Goal: Find contact information: Obtain details needed to contact an individual or organization

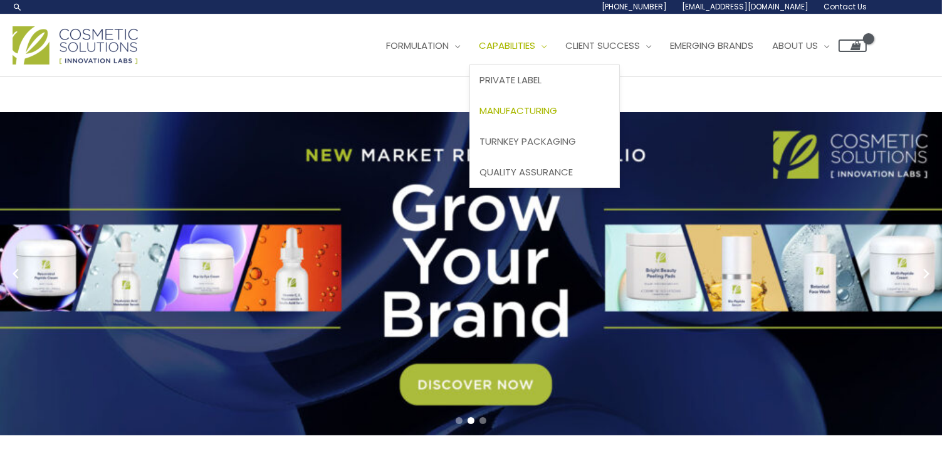
click at [479, 117] on span "Manufacturing" at bounding box center [518, 110] width 78 height 13
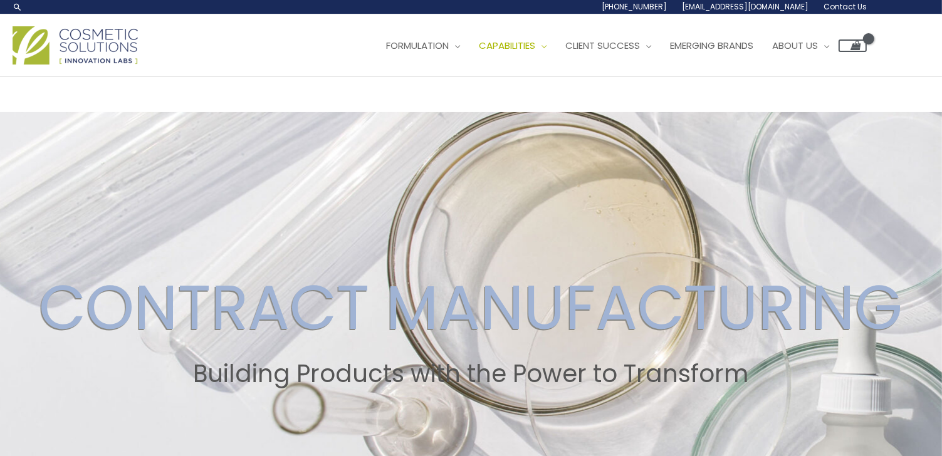
click at [0, 0] on span "Contact Us" at bounding box center [0, 0] width 0 height 0
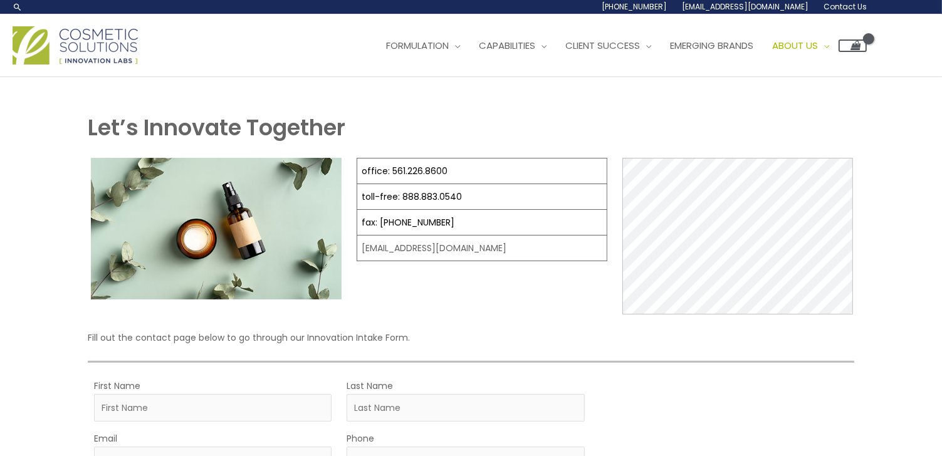
click at [0, 0] on span "[EMAIL_ADDRESS][DOMAIN_NAME]" at bounding box center [0, 0] width 0 height 0
